Goal: Use online tool/utility: Utilize a website feature to perform a specific function

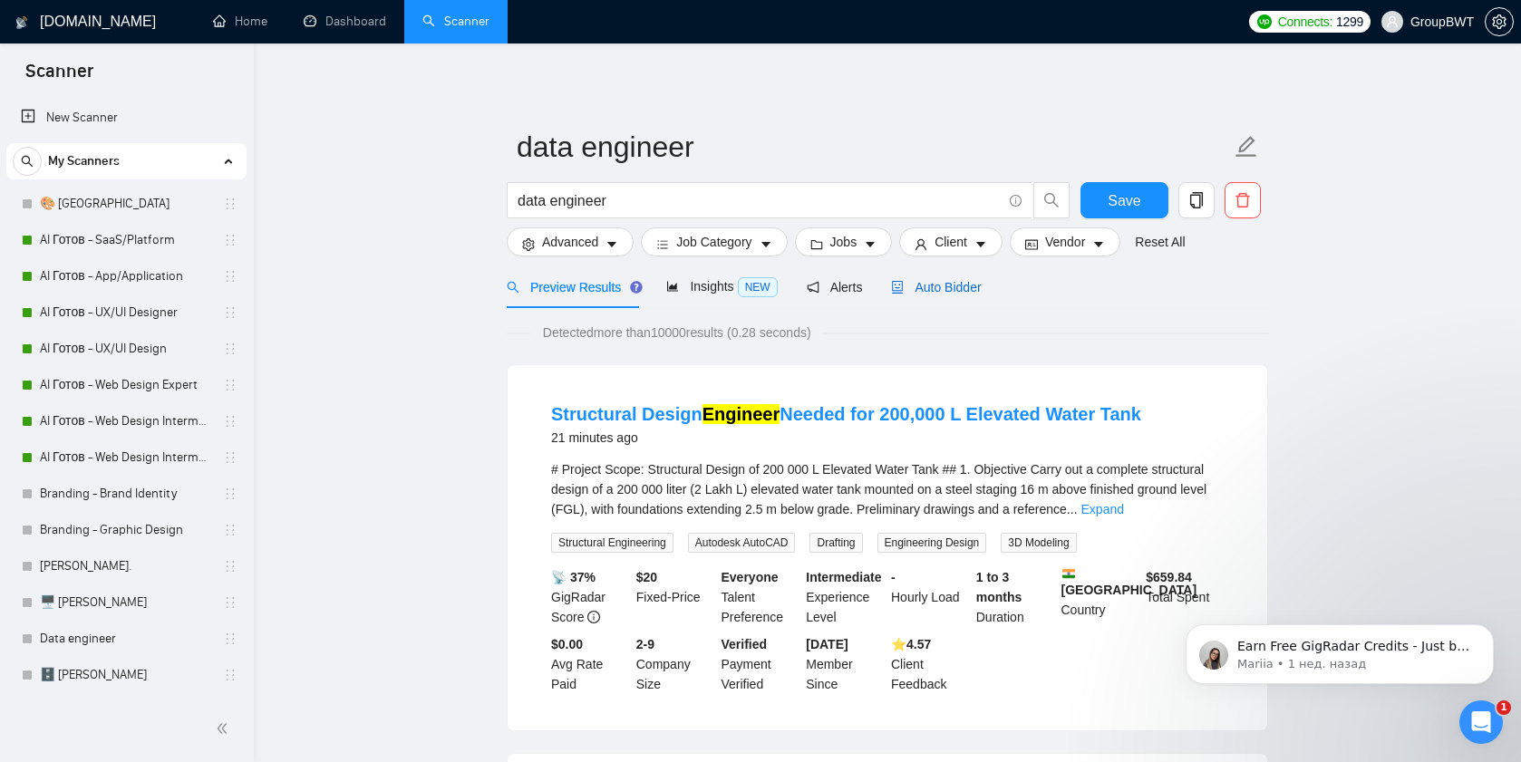
click at [930, 284] on span "Auto Bidder" at bounding box center [936, 287] width 90 height 14
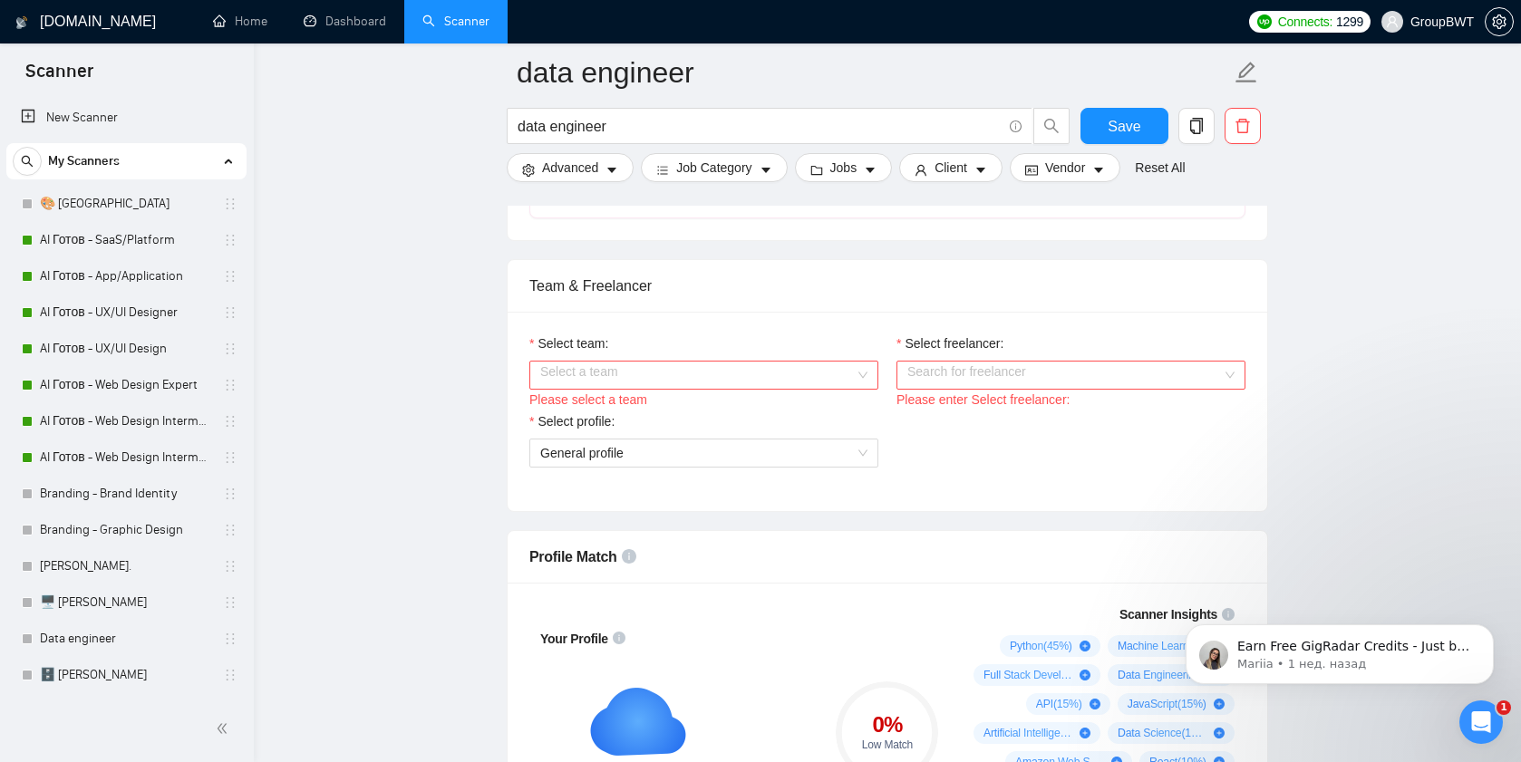
scroll to position [963, 0]
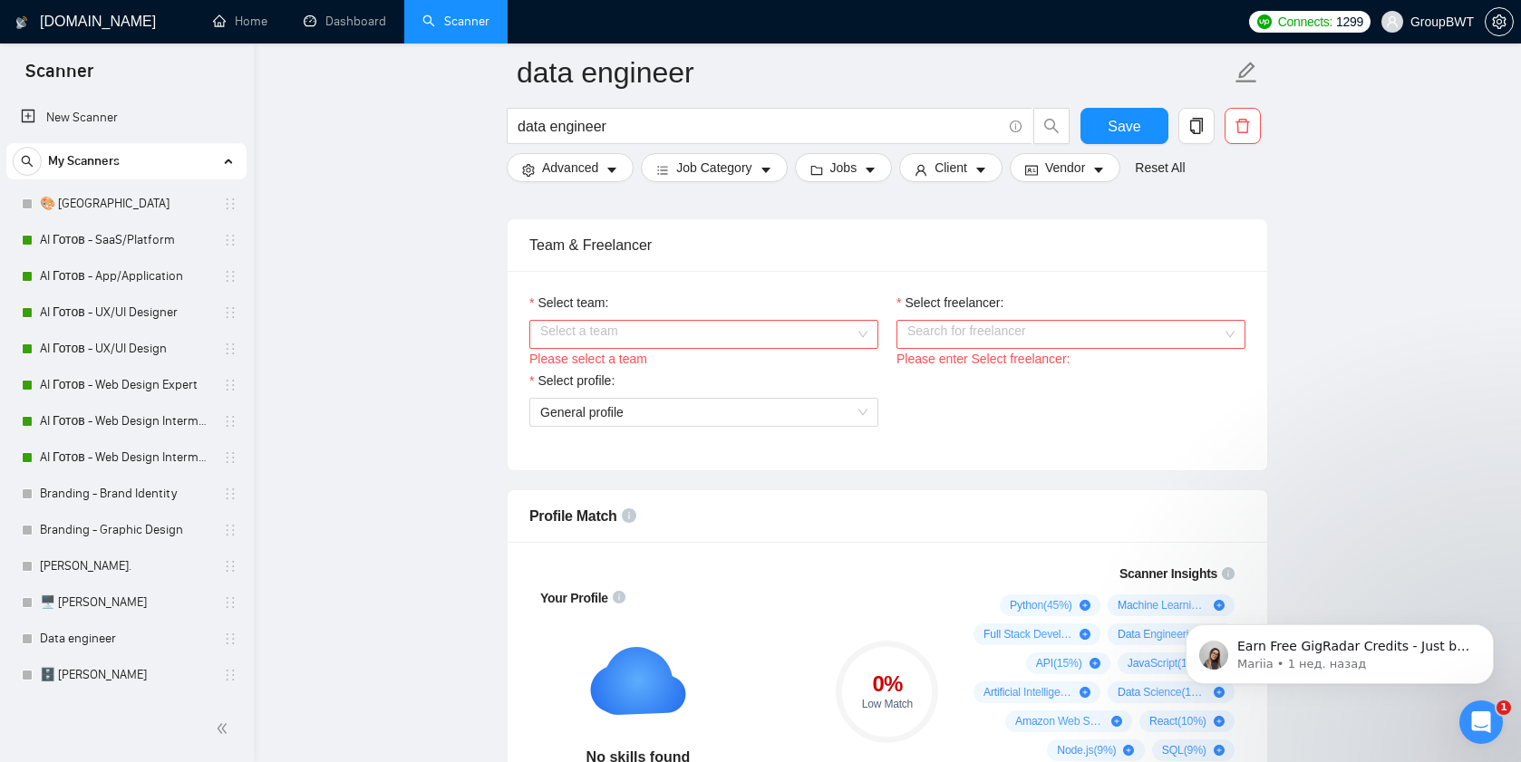
click at [611, 348] on input "Select team:" at bounding box center [697, 334] width 314 height 27
click at [602, 382] on div "BWT Team Data" at bounding box center [703, 390] width 327 height 20
click at [962, 320] on div "Select freelancer:" at bounding box center [1070, 306] width 349 height 27
click at [955, 348] on input "Select freelancer:" at bounding box center [1064, 334] width 314 height 27
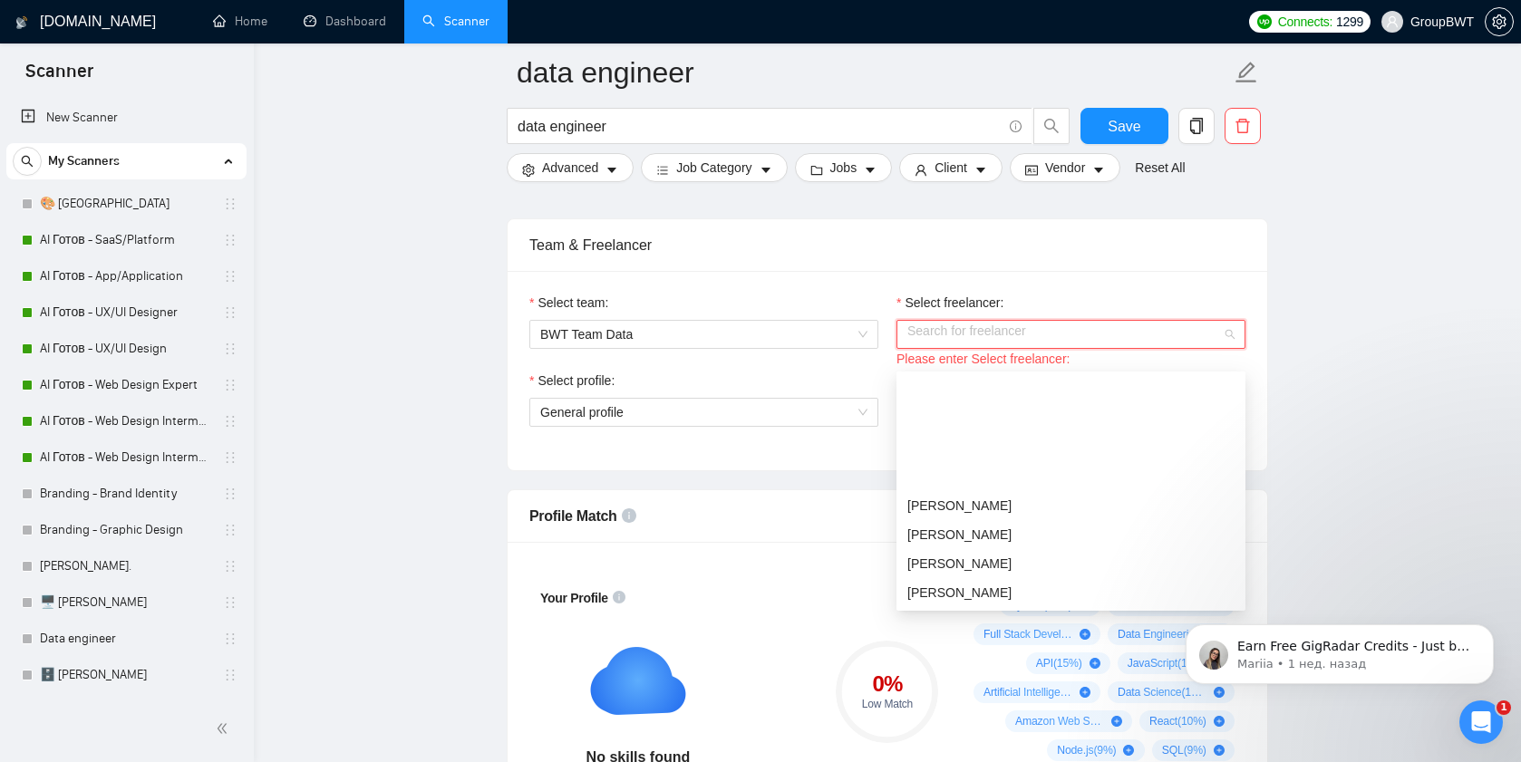
scroll to position [319, 0]
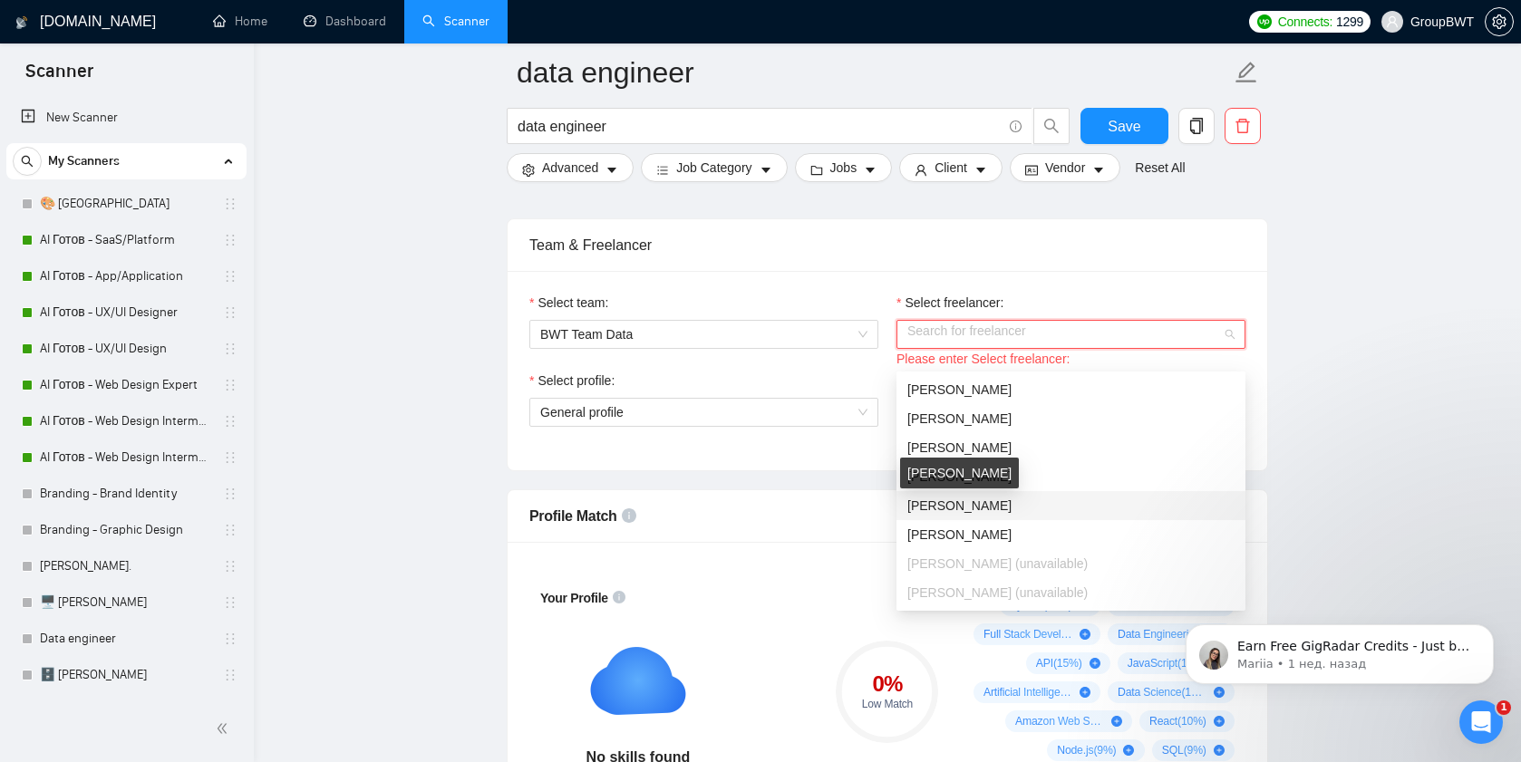
click at [951, 510] on span "[PERSON_NAME]" at bounding box center [959, 505] width 104 height 14
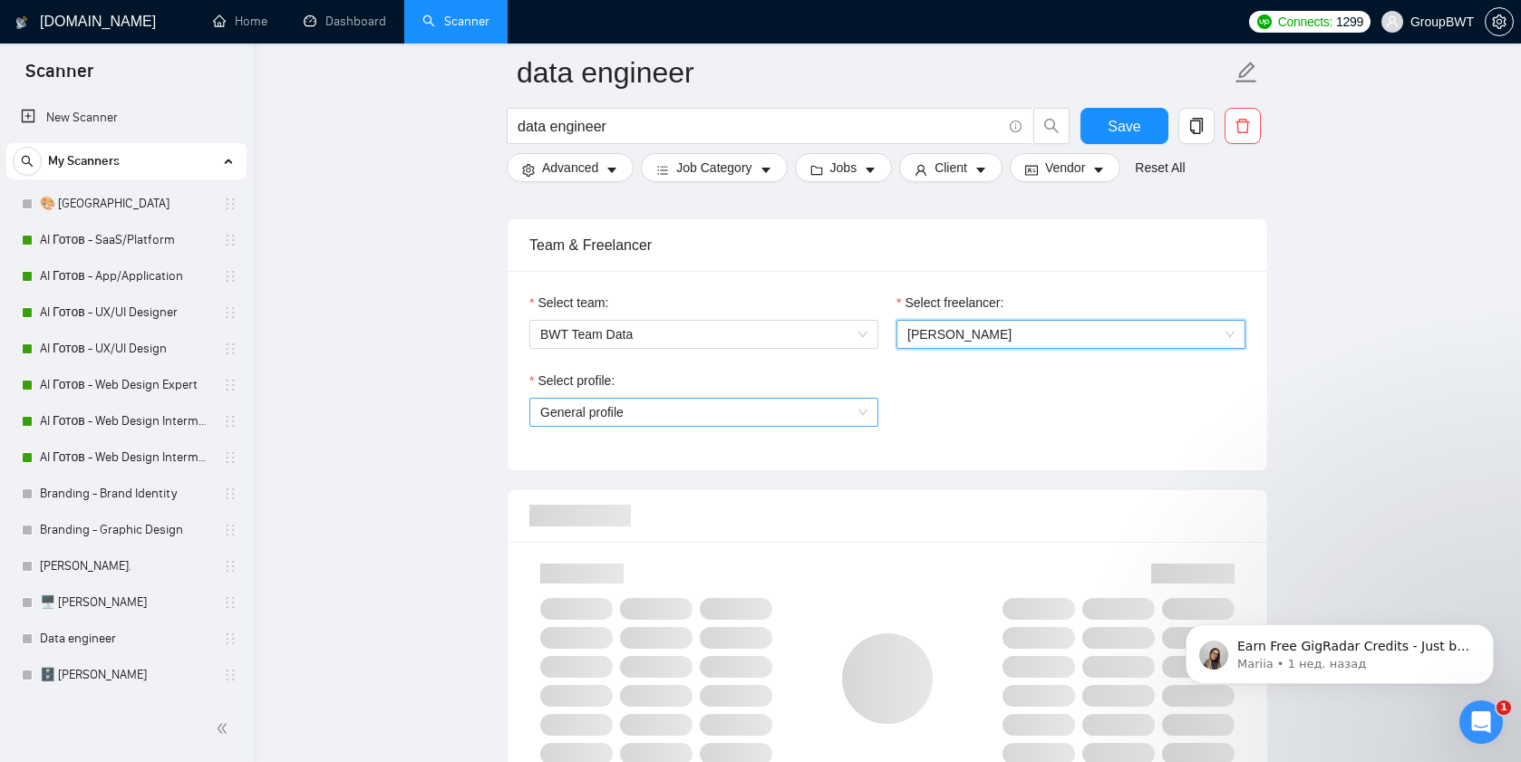
click at [768, 426] on span "General profile" at bounding box center [703, 412] width 327 height 27
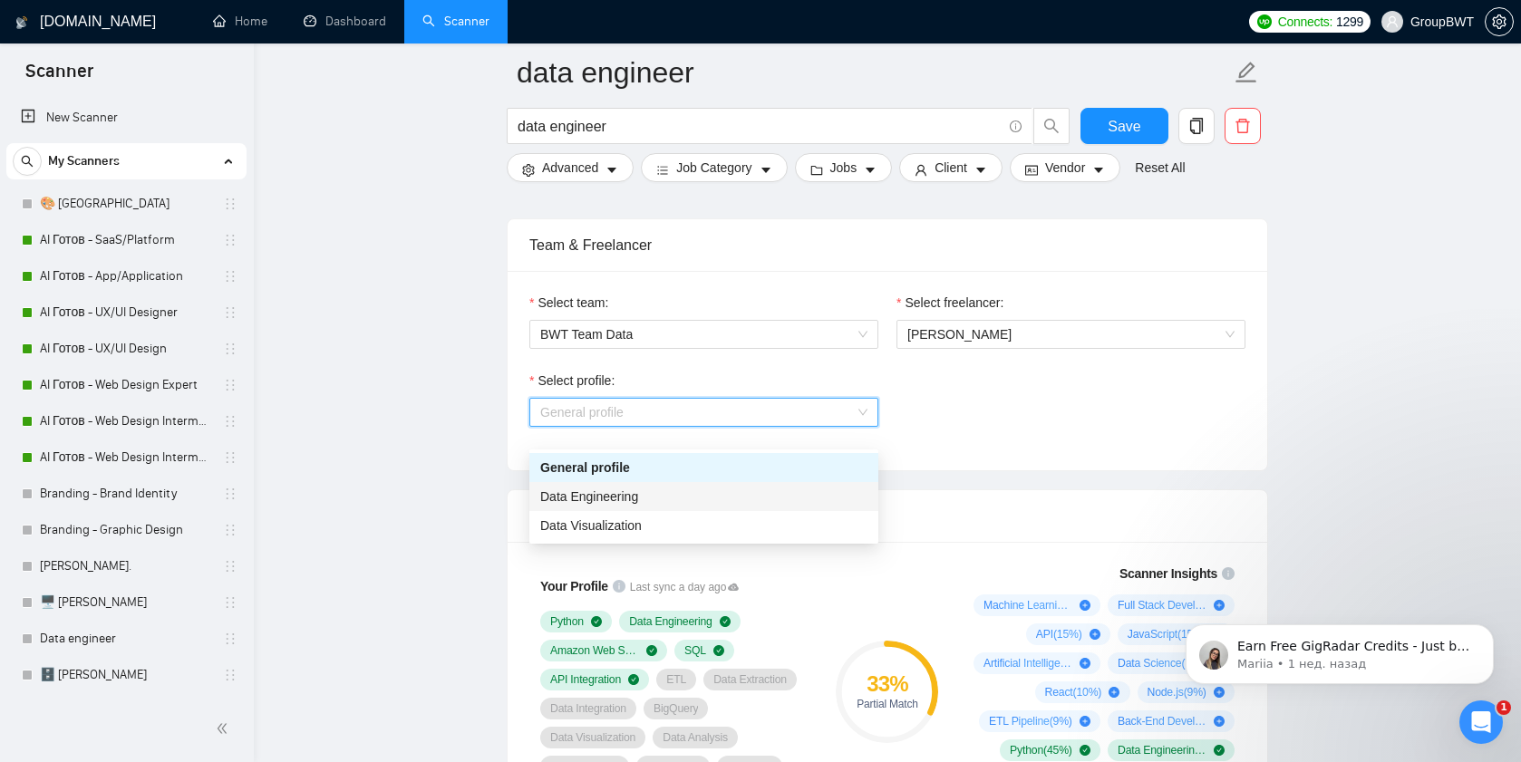
click at [691, 491] on div "Data Engineering" at bounding box center [703, 497] width 327 height 20
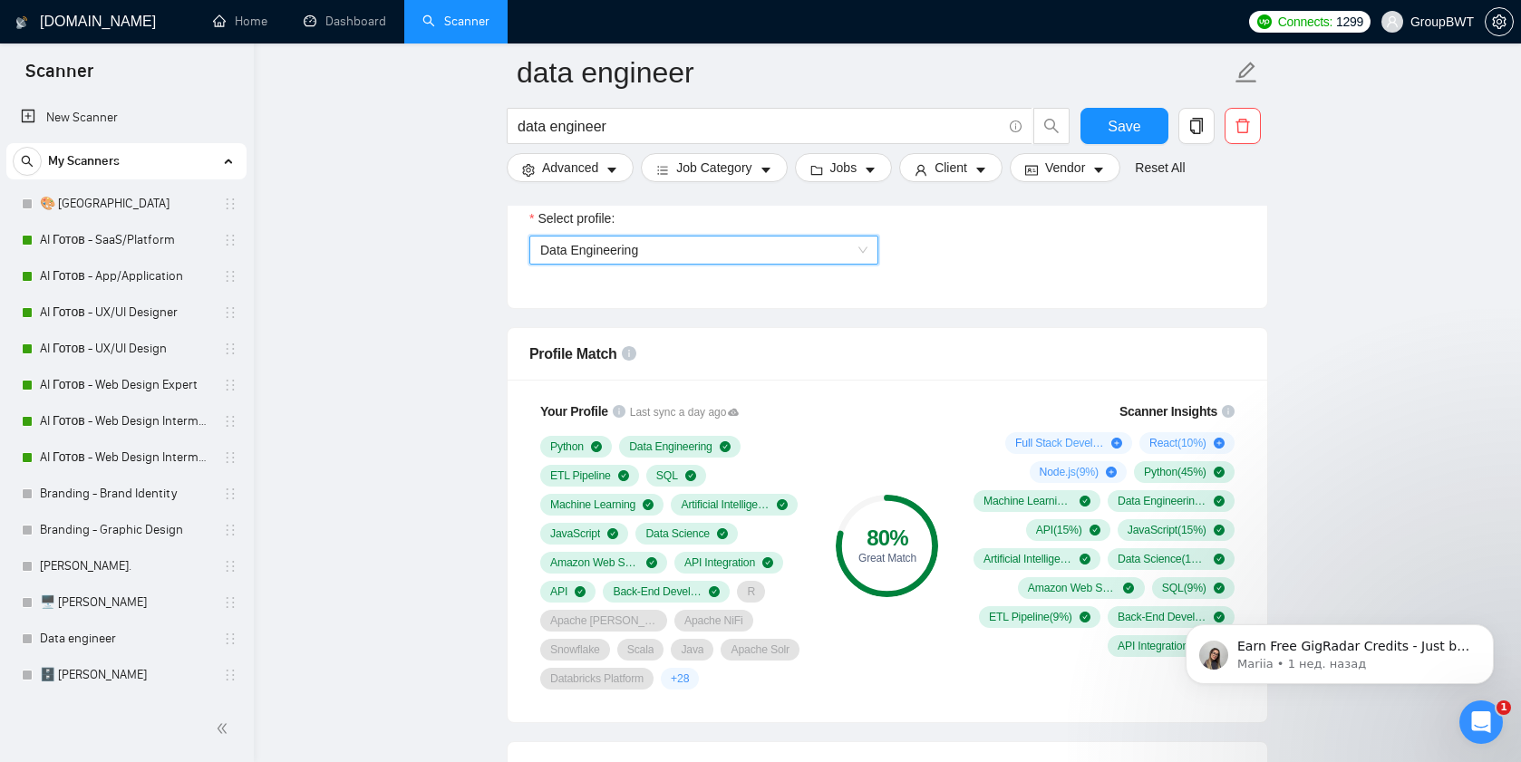
scroll to position [1193, 0]
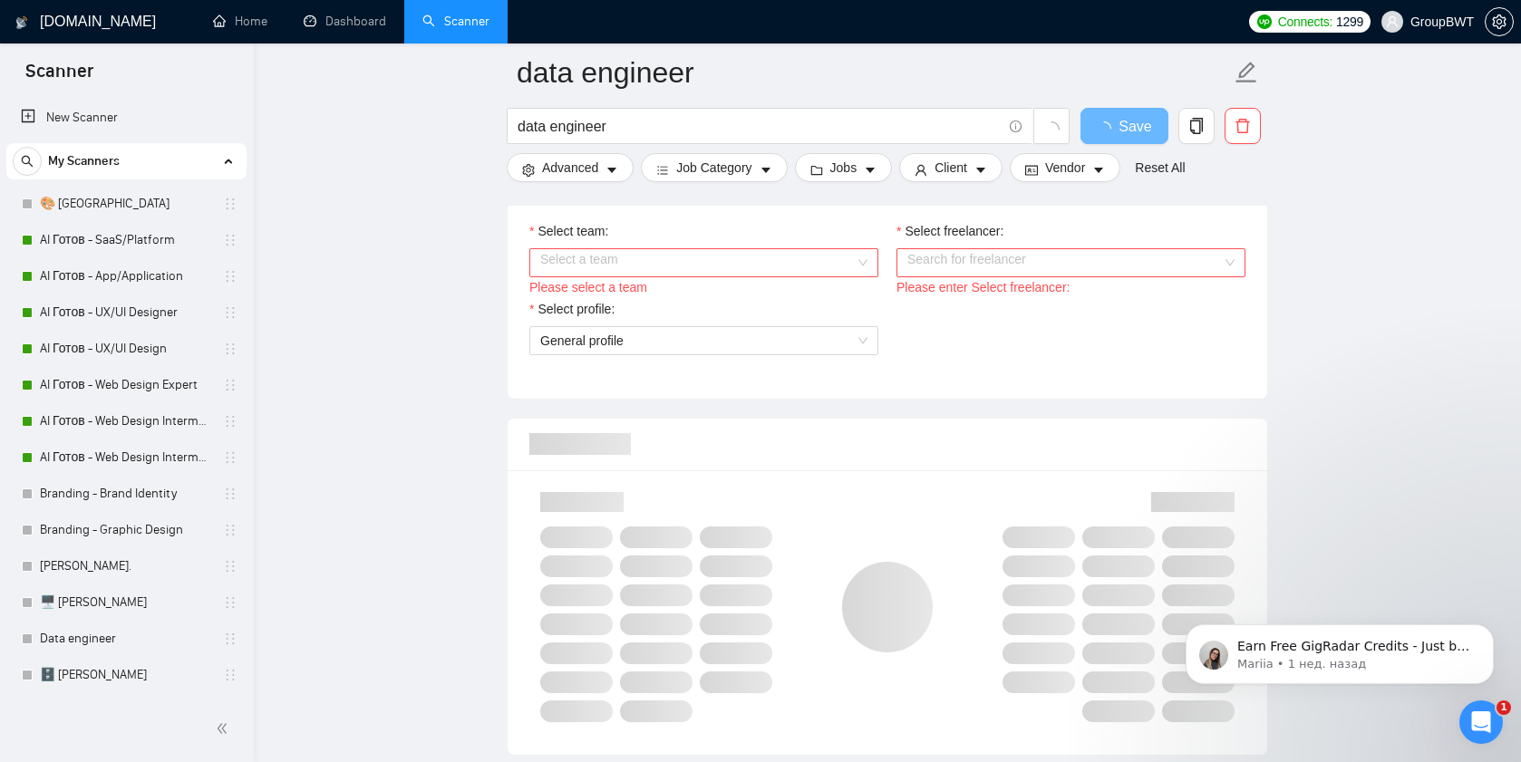
scroll to position [836, 0]
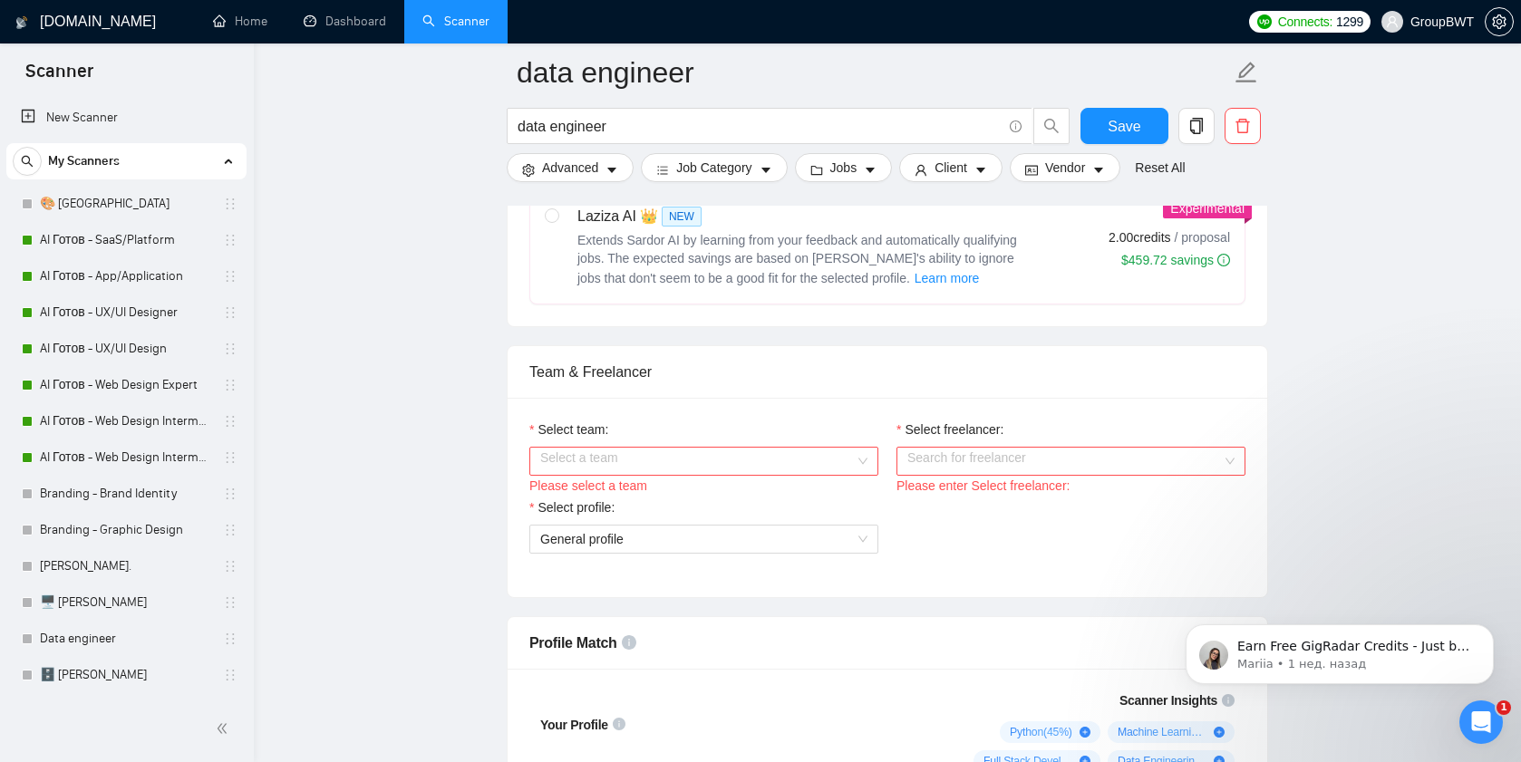
click at [656, 475] on input "Select team:" at bounding box center [697, 461] width 314 height 27
click at [640, 507] on div "BWT Team Data" at bounding box center [703, 517] width 327 height 20
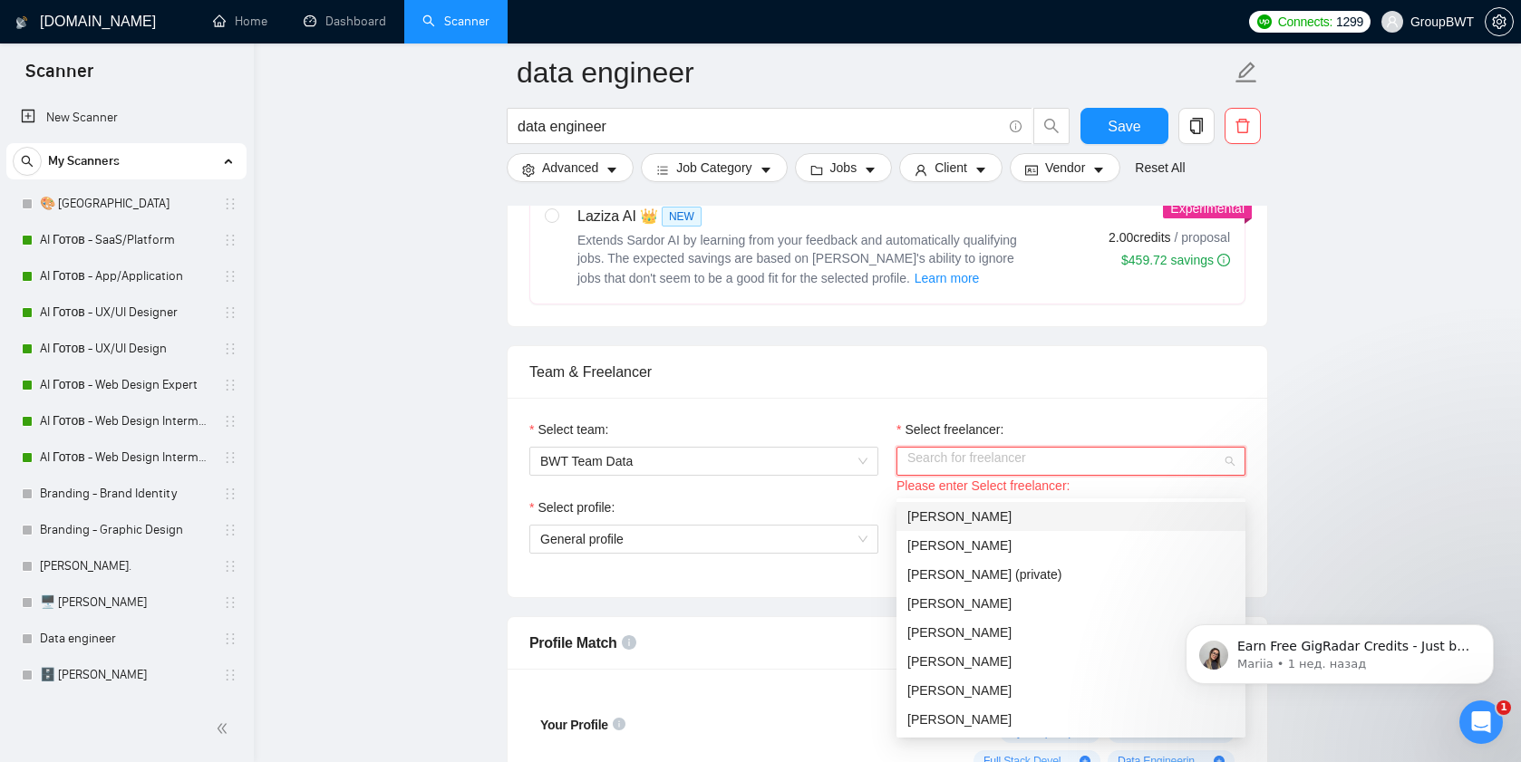
click at [995, 473] on input "Select freelancer:" at bounding box center [1064, 461] width 314 height 27
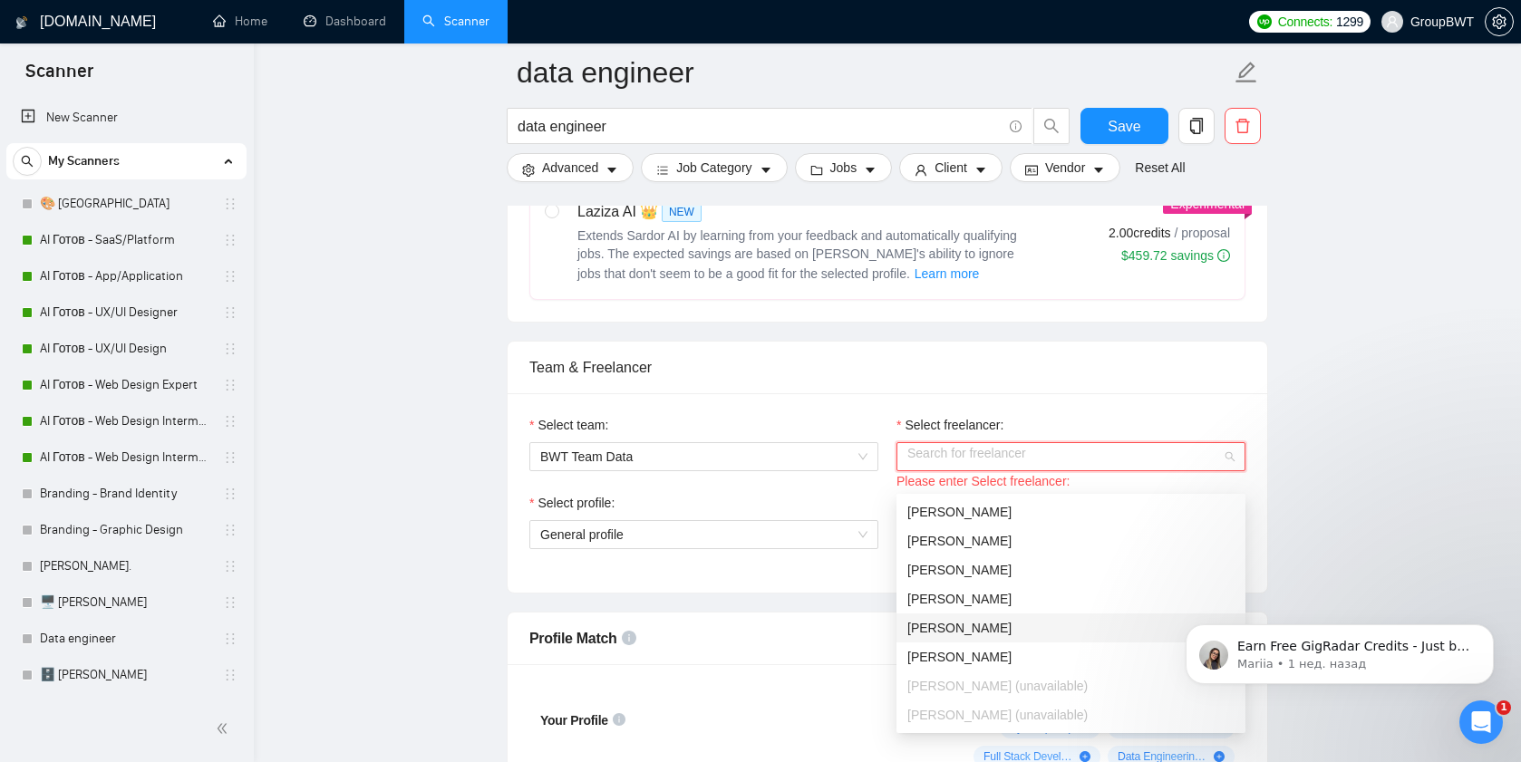
click at [950, 625] on span "[PERSON_NAME]" at bounding box center [959, 628] width 104 height 14
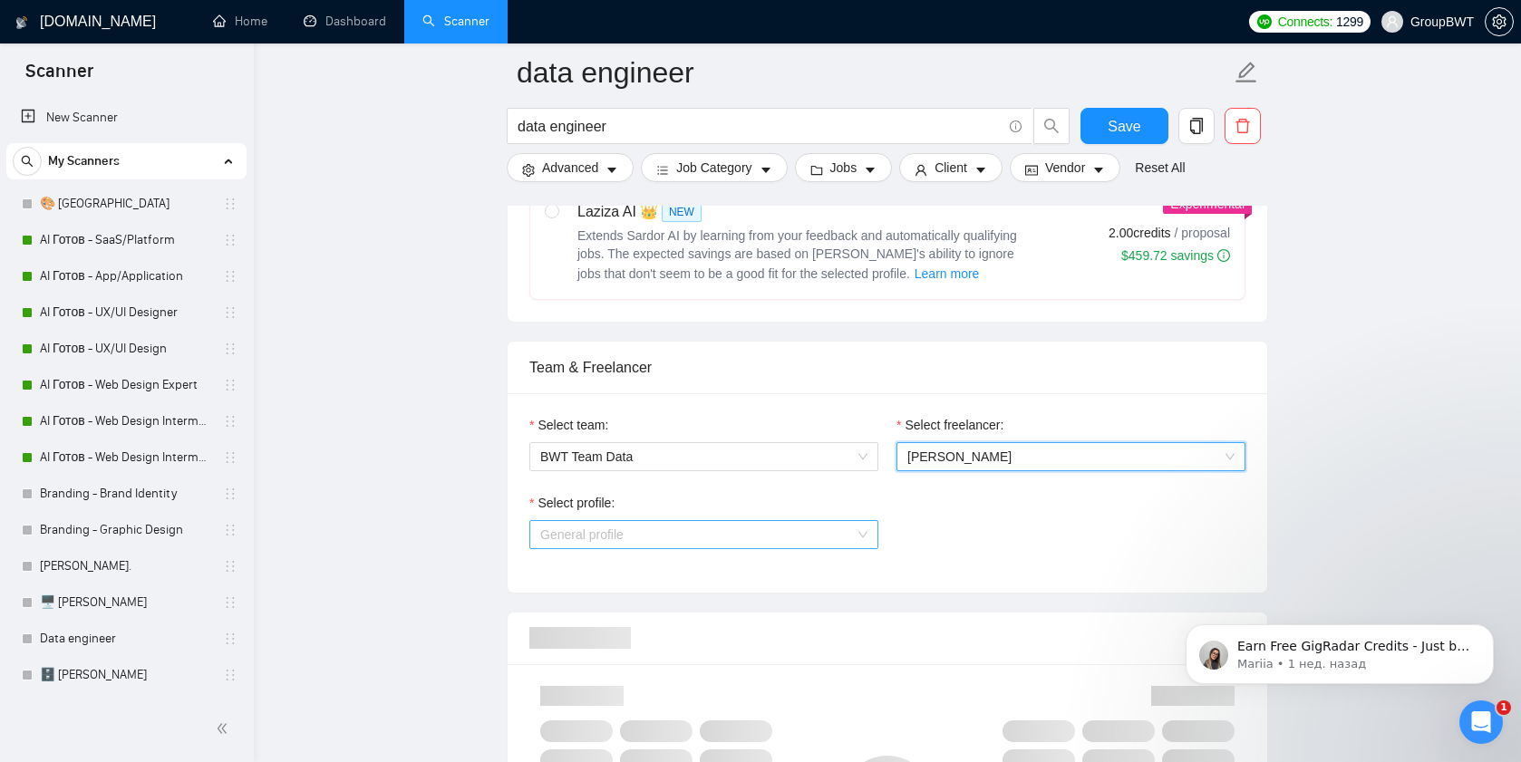
click at [737, 548] on span "General profile" at bounding box center [703, 534] width 327 height 27
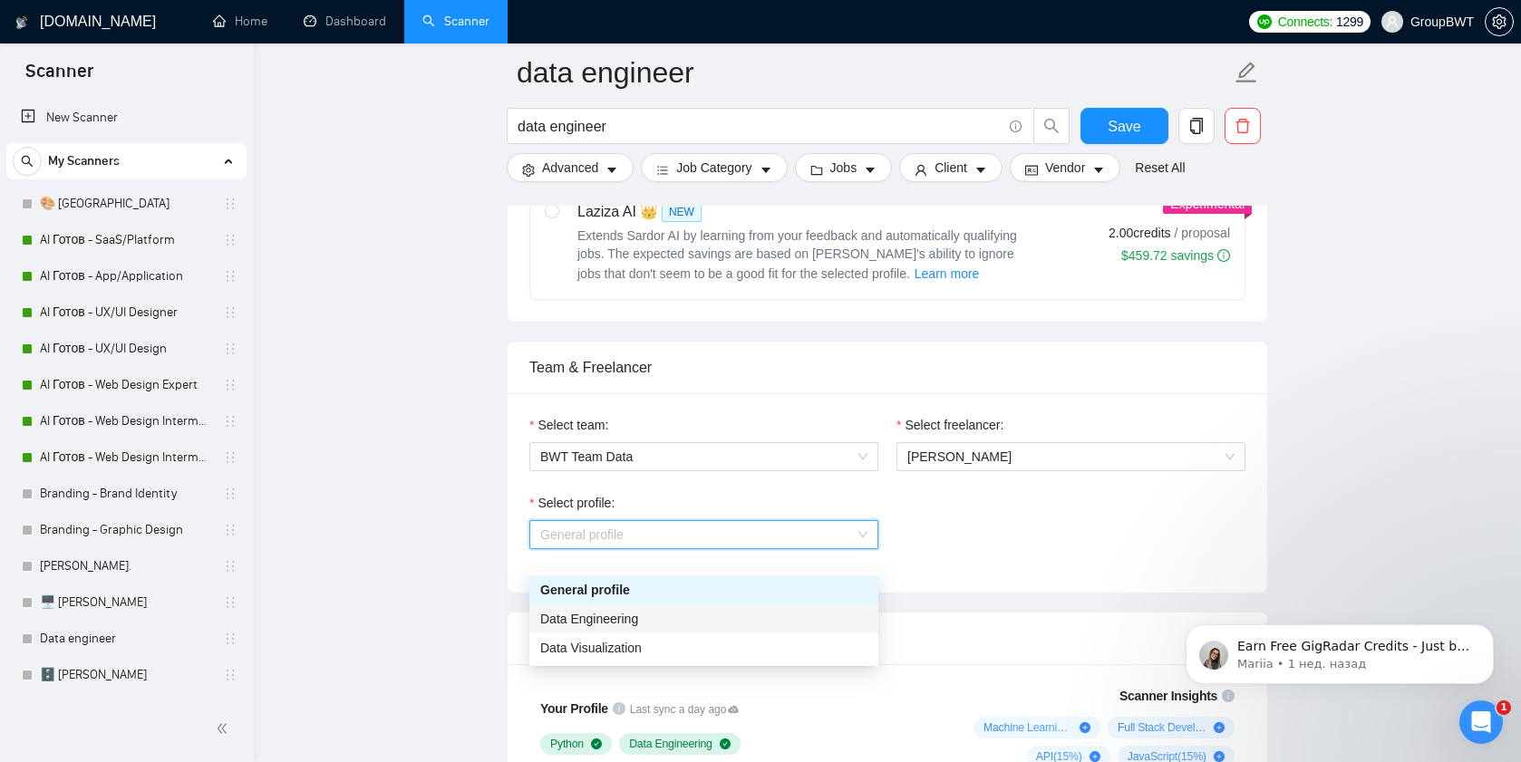
click at [668, 617] on div "Data Engineering" at bounding box center [703, 619] width 327 height 20
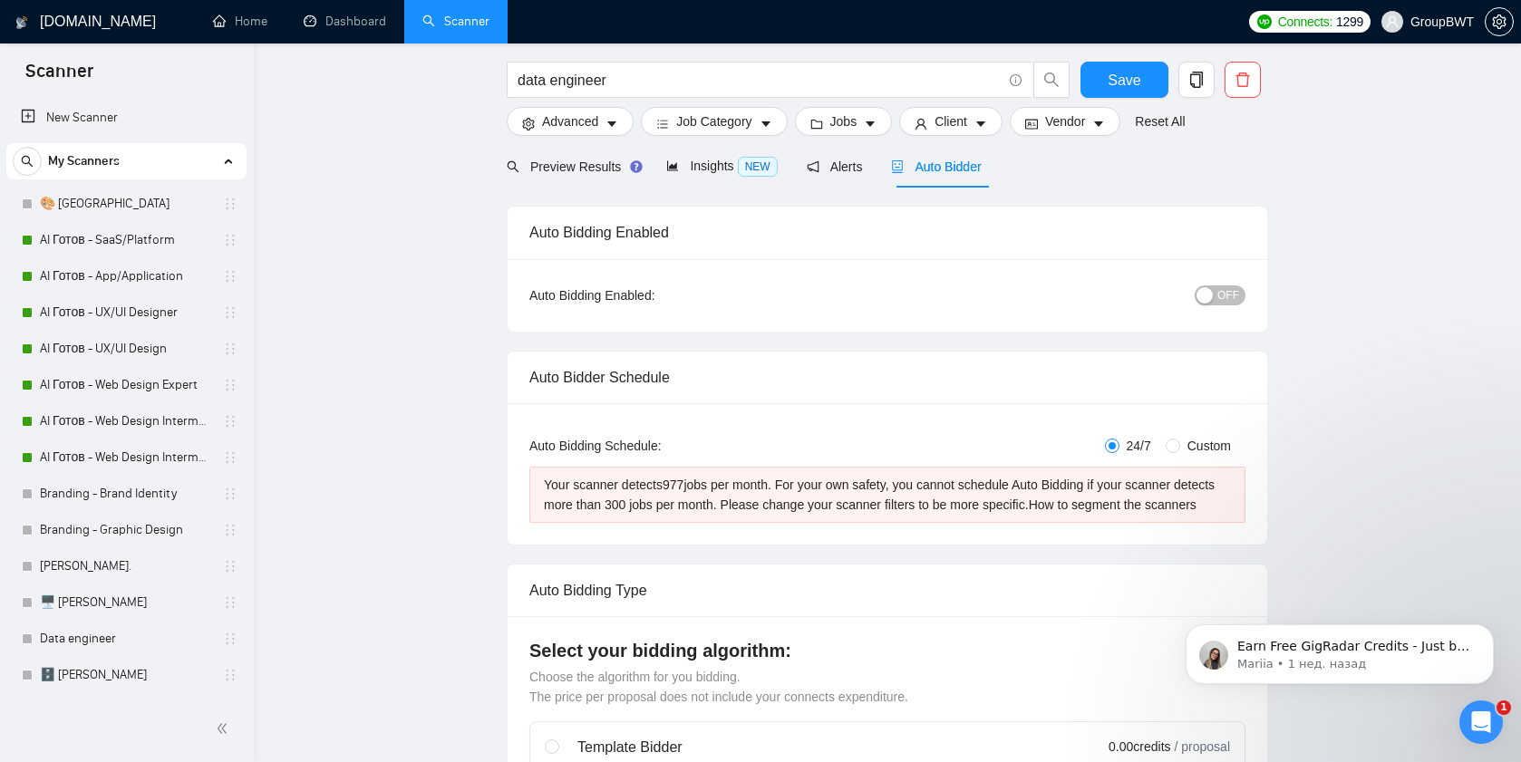
scroll to position [0, 0]
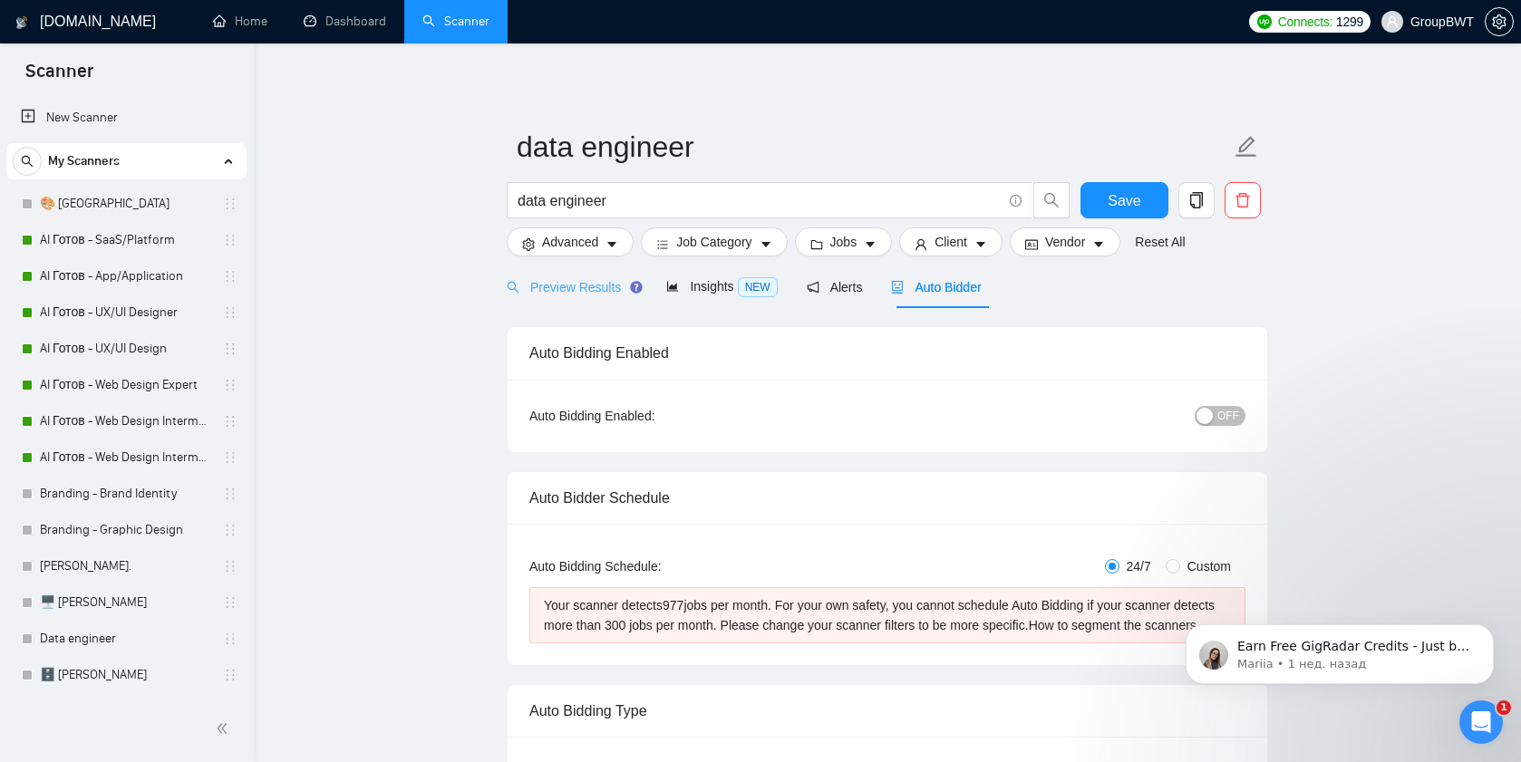
click at [566, 299] on div "Preview Results" at bounding box center [572, 287] width 130 height 43
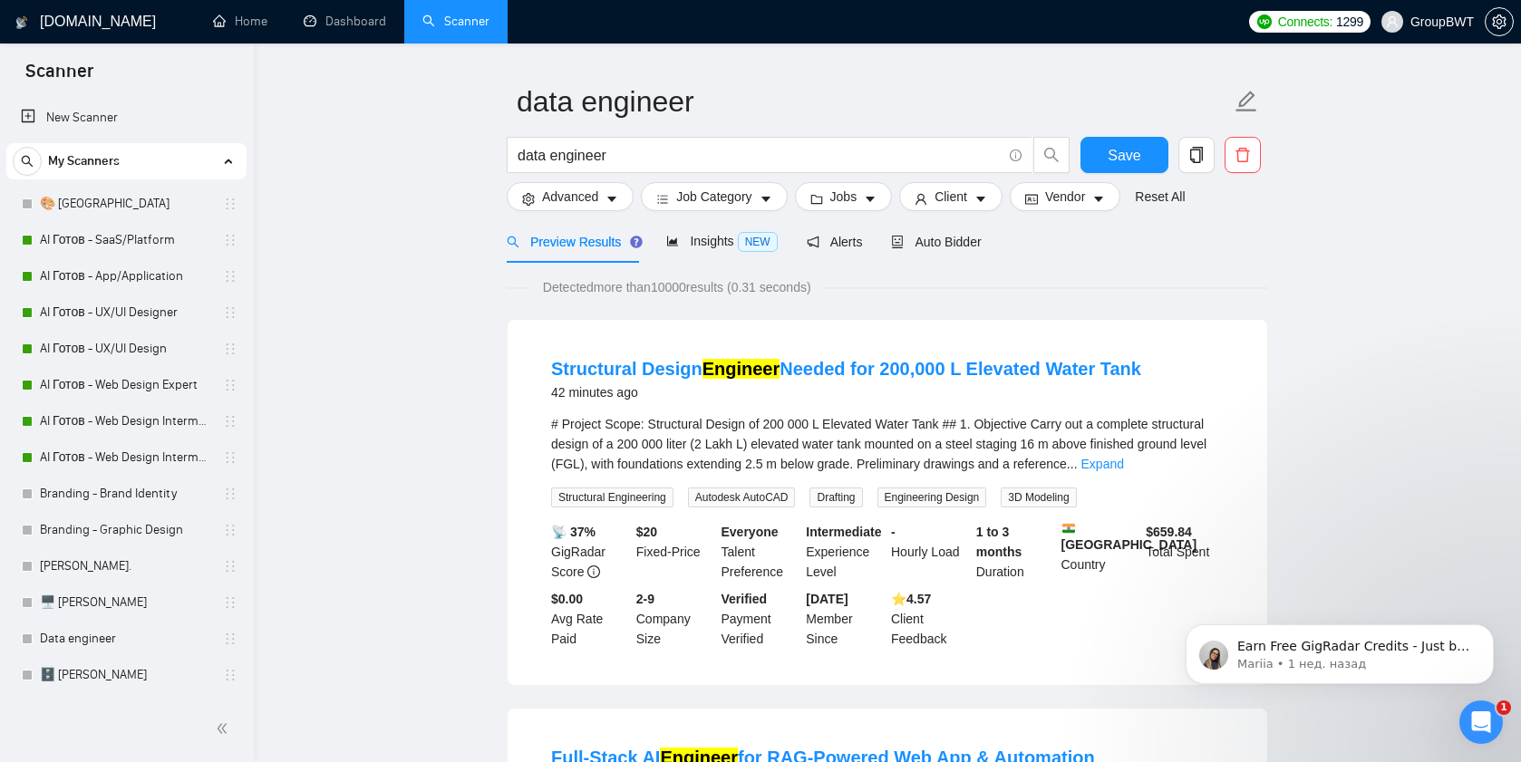
scroll to position [57, 0]
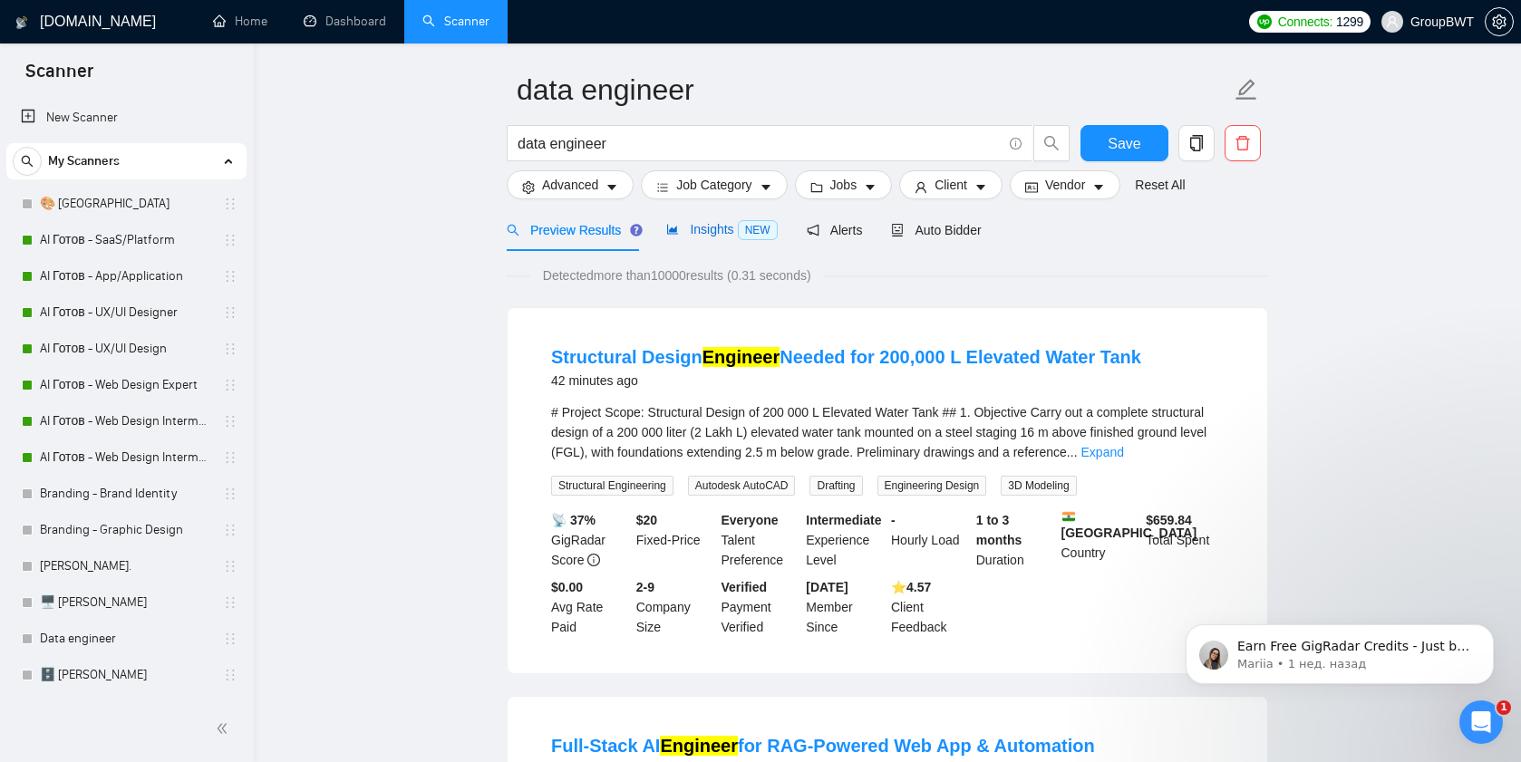
click at [698, 234] on span "Insights NEW" at bounding box center [721, 229] width 111 height 14
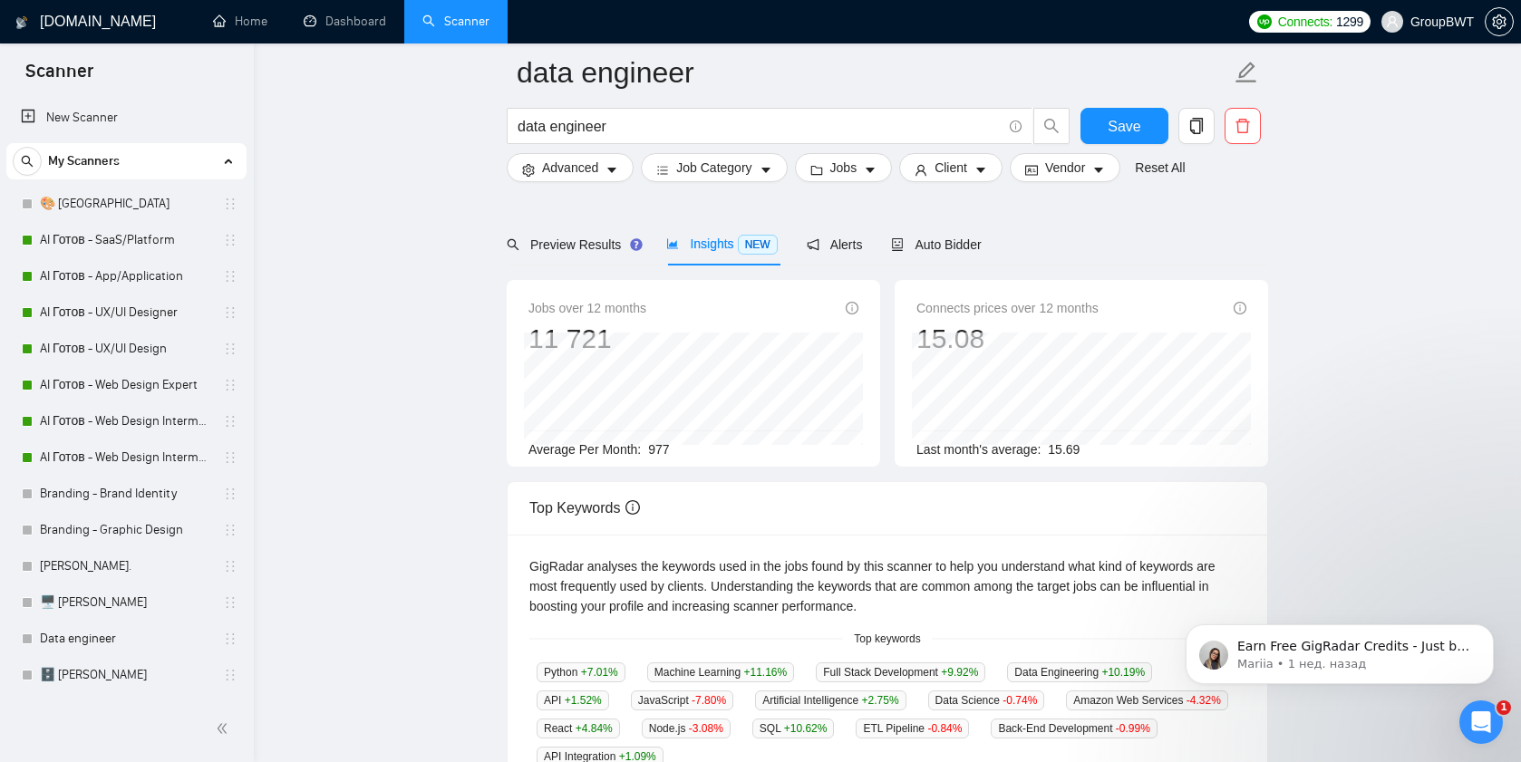
scroll to position [106, 0]
